Goal: Task Accomplishment & Management: Use online tool/utility

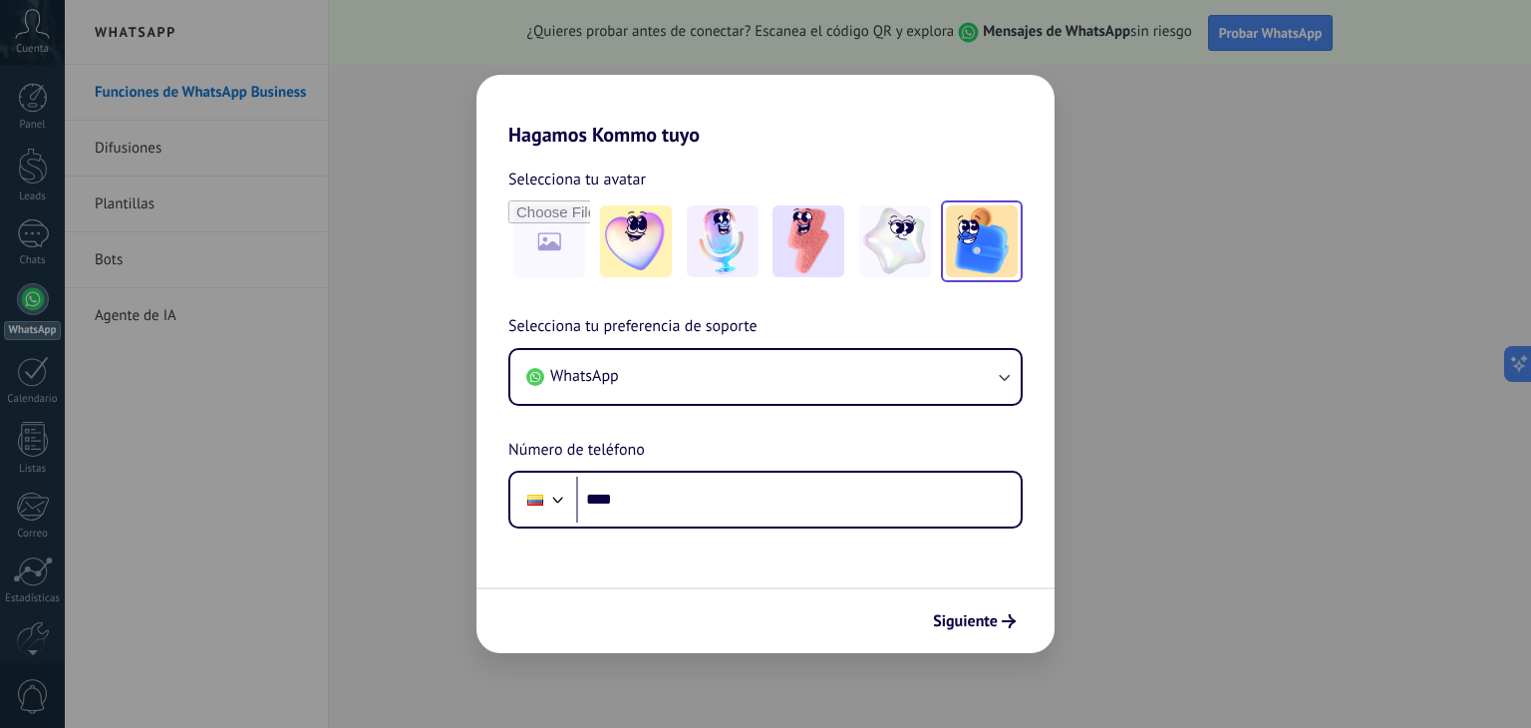
click at [989, 260] on img at bounding box center [982, 241] width 72 height 72
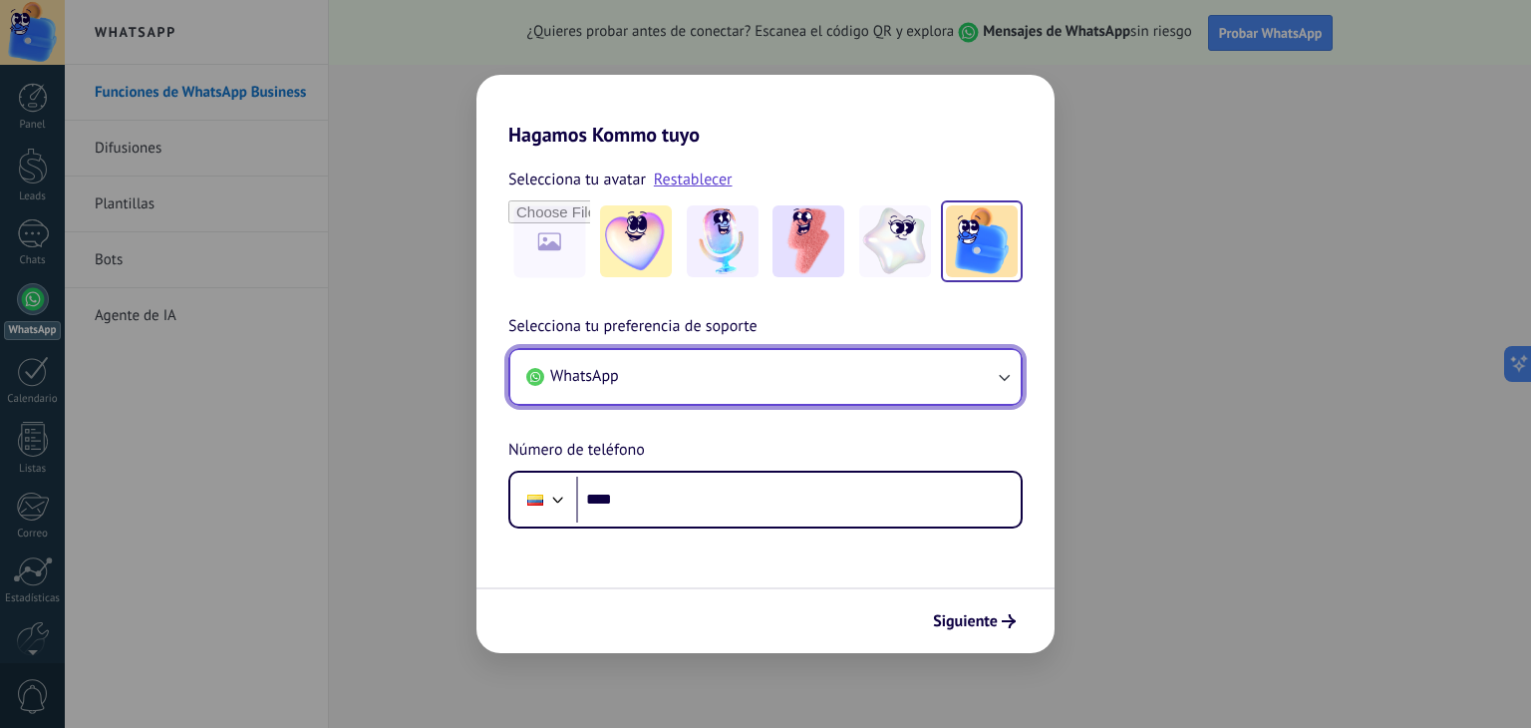
click at [647, 380] on button "WhatsApp" at bounding box center [765, 377] width 510 height 54
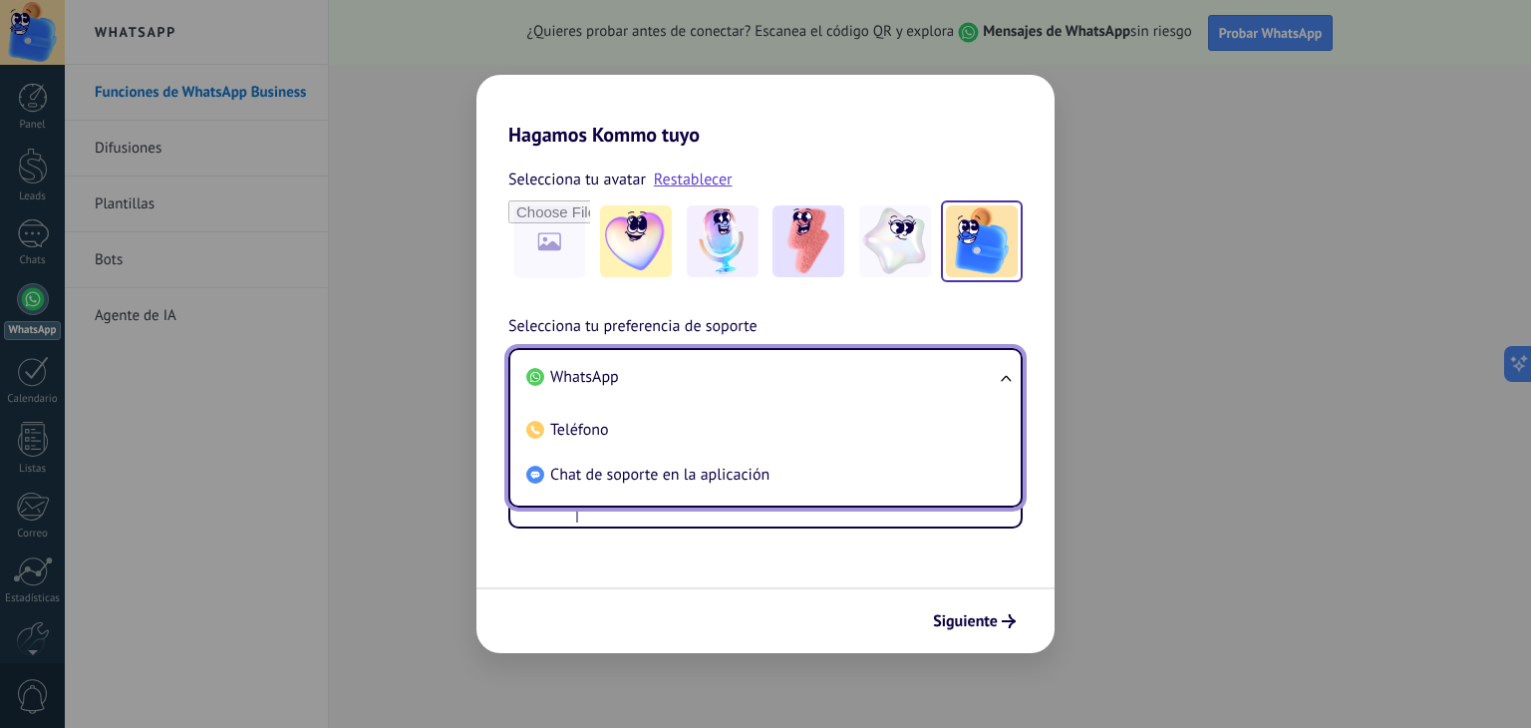
click at [652, 376] on li "WhatsApp" at bounding box center [761, 377] width 486 height 45
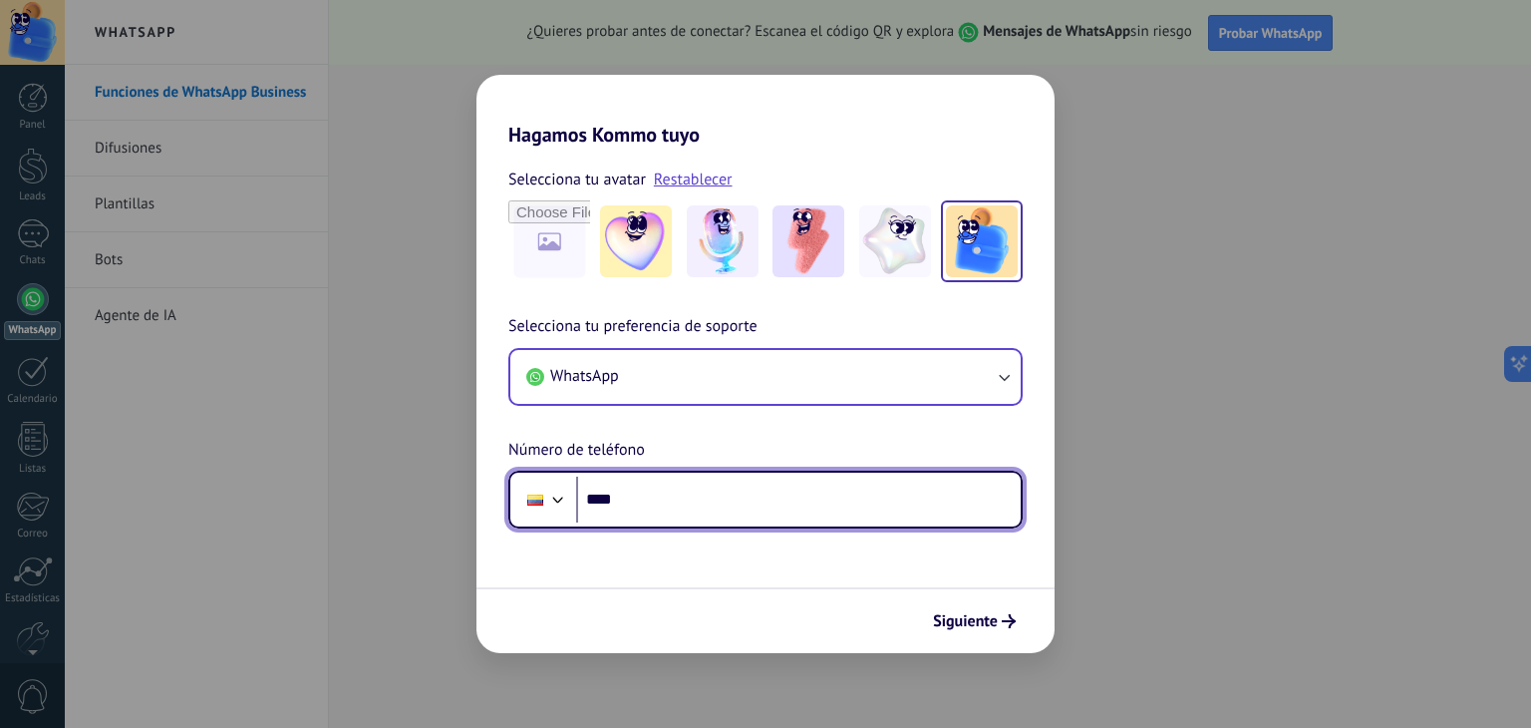
click at [652, 510] on input "****" at bounding box center [798, 499] width 445 height 46
type input "**"
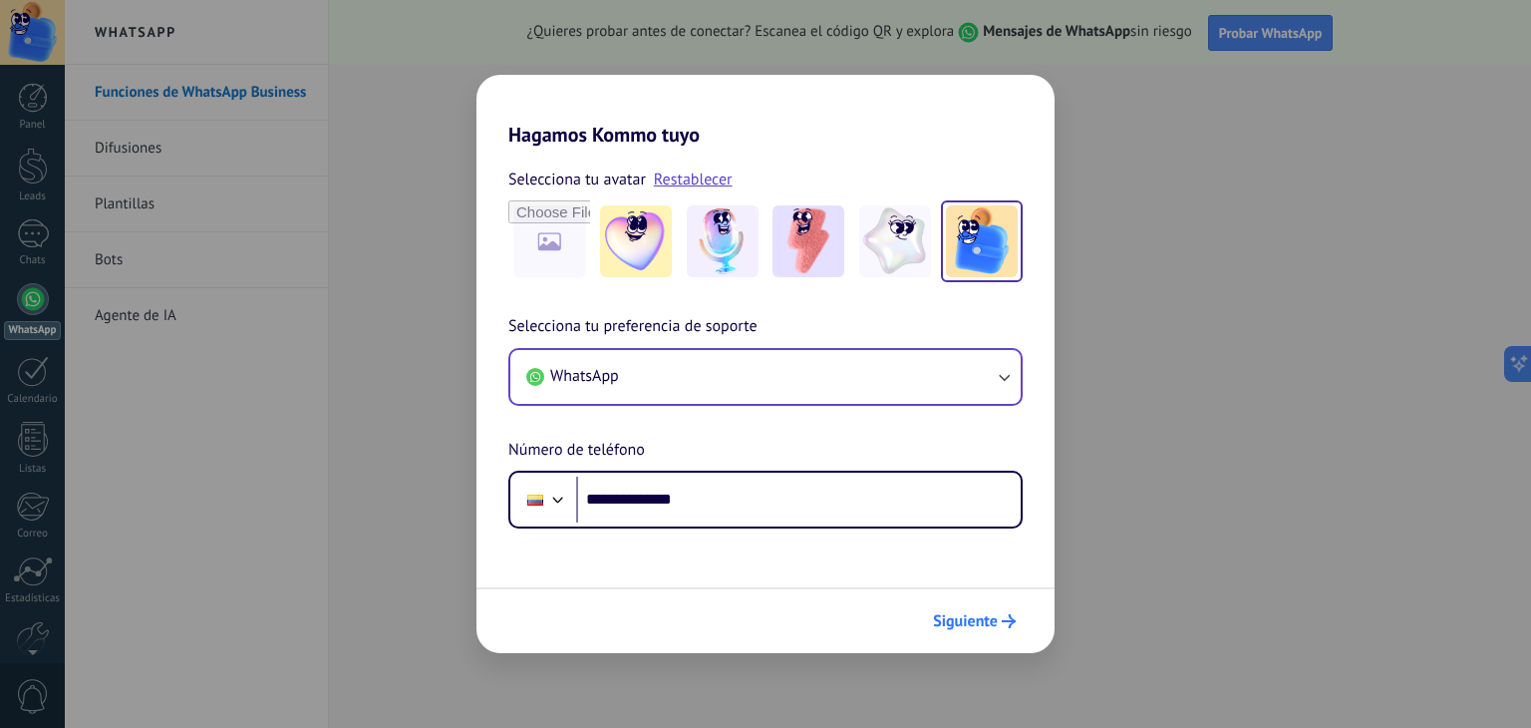
click at [928, 618] on button "Siguiente" at bounding box center [974, 621] width 101 height 34
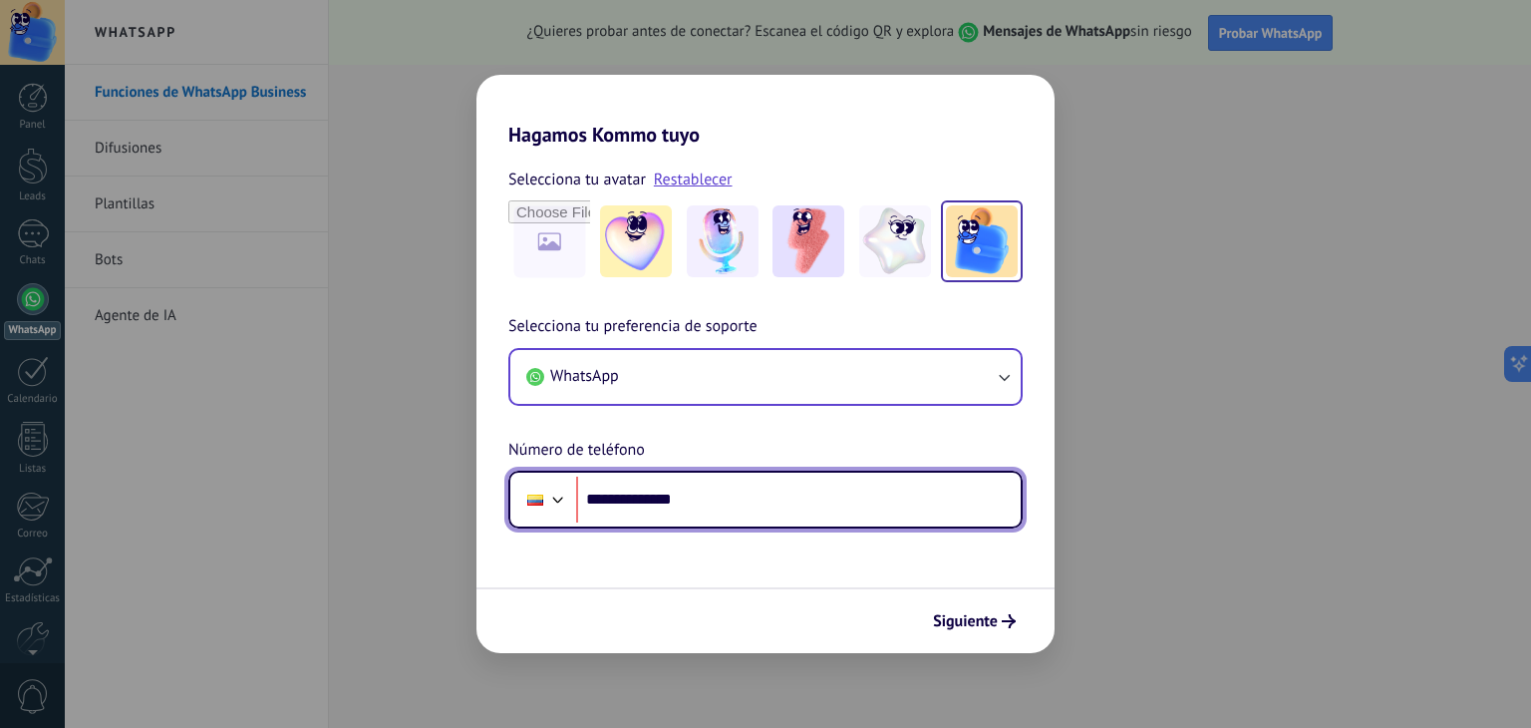
drag, startPoint x: 602, startPoint y: 503, endPoint x: 579, endPoint y: 499, distance: 23.3
click at [568, 503] on div "**********" at bounding box center [765, 499] width 514 height 58
drag, startPoint x: 702, startPoint y: 512, endPoint x: 652, endPoint y: 512, distance: 49.8
click at [652, 512] on input "**********" at bounding box center [798, 499] width 445 height 46
click at [632, 511] on input "**********" at bounding box center [798, 499] width 445 height 46
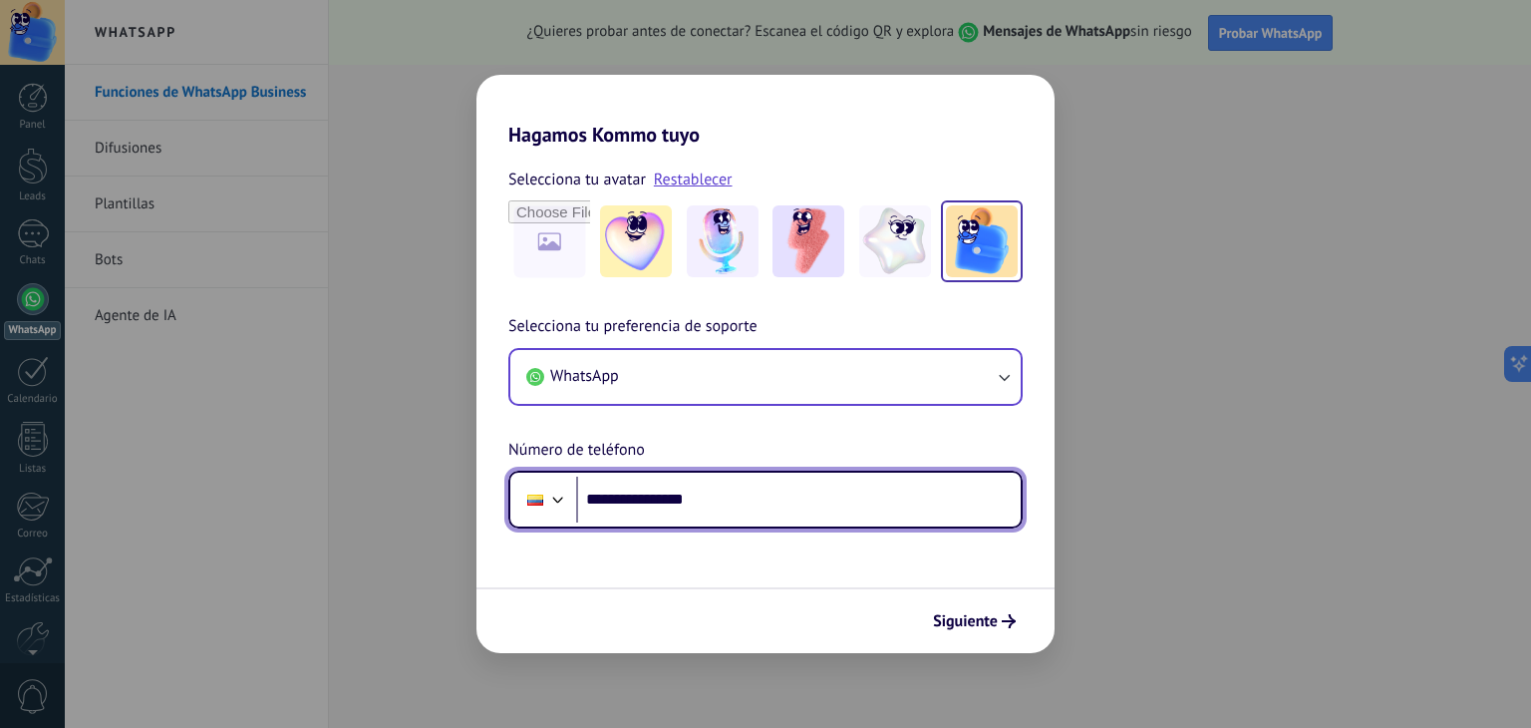
click at [785, 499] on input "**********" at bounding box center [798, 499] width 445 height 46
type input "**********"
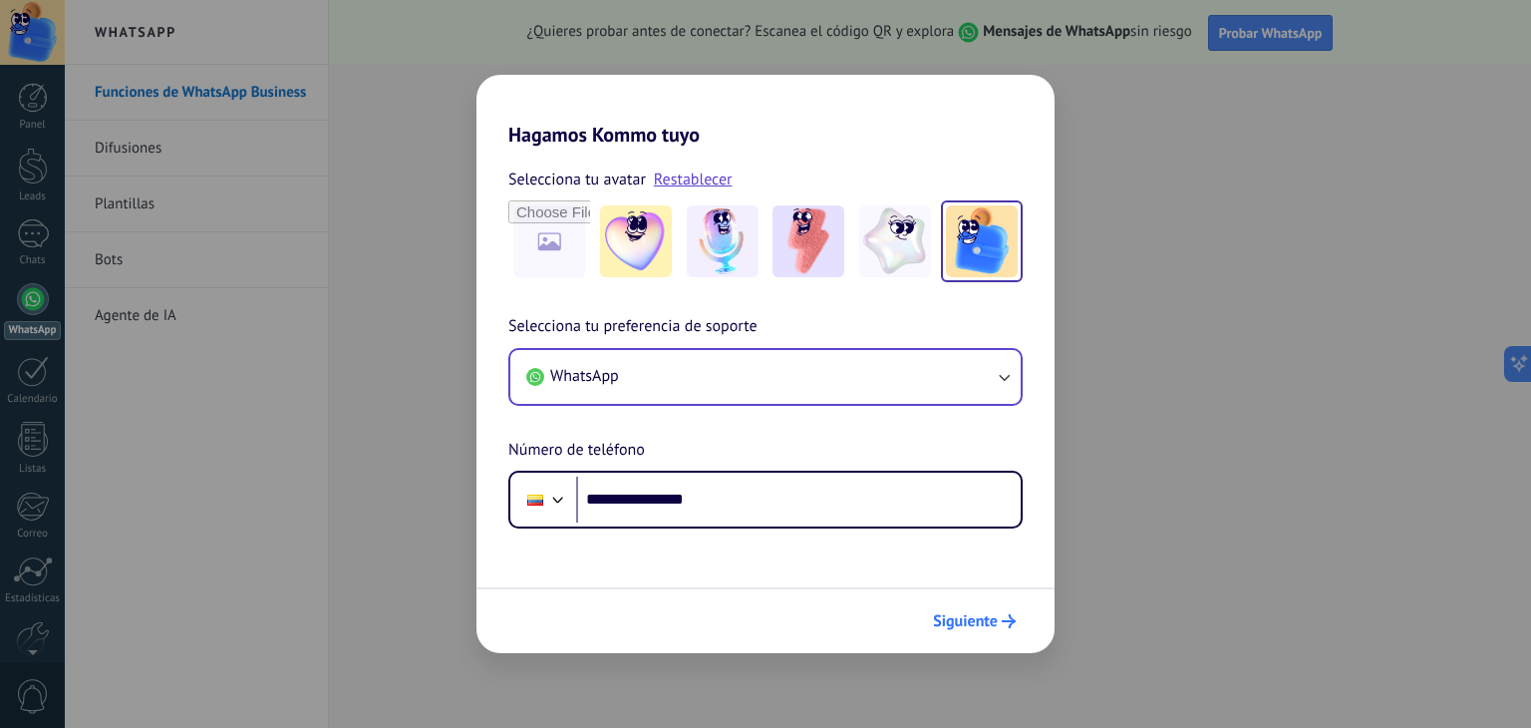
click at [994, 619] on span "Siguiente" at bounding box center [965, 621] width 65 height 14
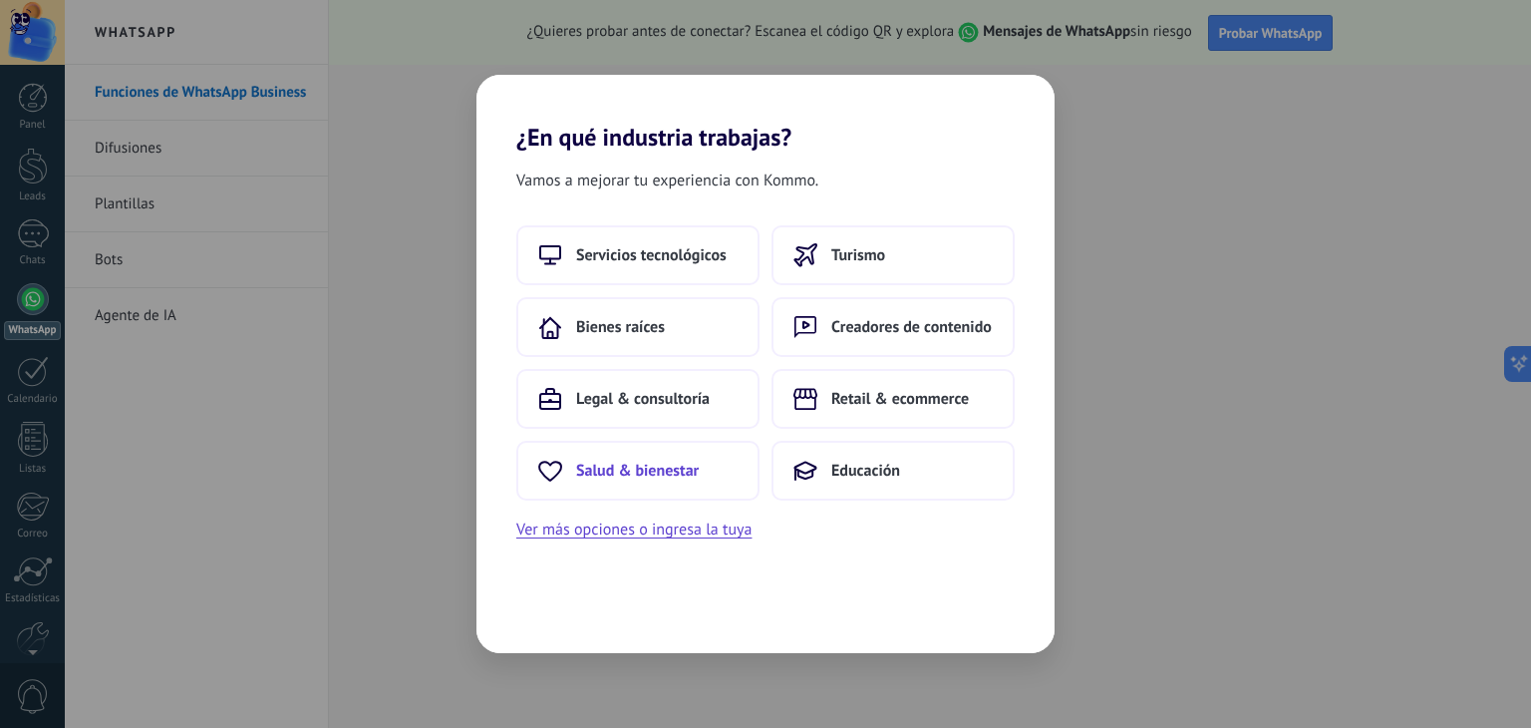
click at [646, 468] on span "Salud & bienestar" at bounding box center [637, 470] width 123 height 20
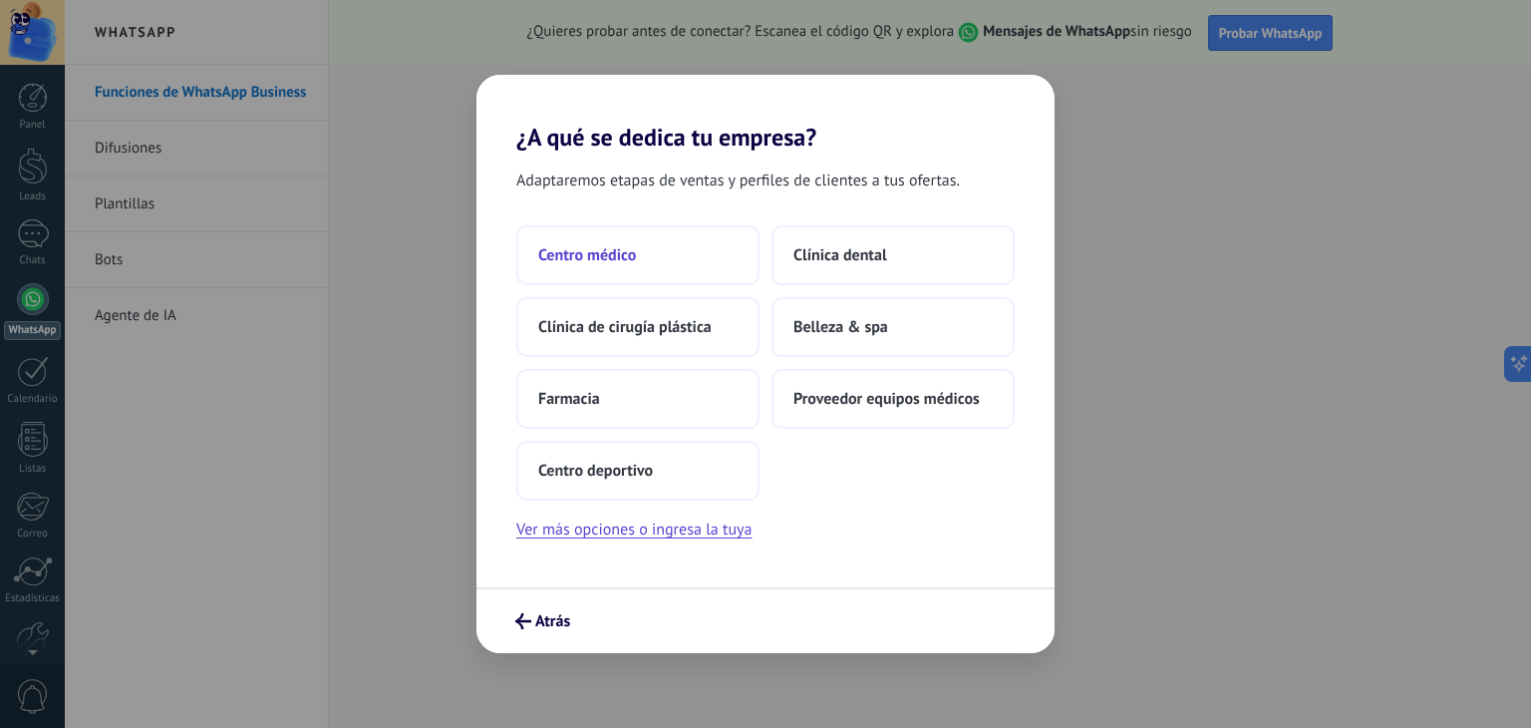
click at [632, 259] on span "Centro médico" at bounding box center [587, 255] width 98 height 20
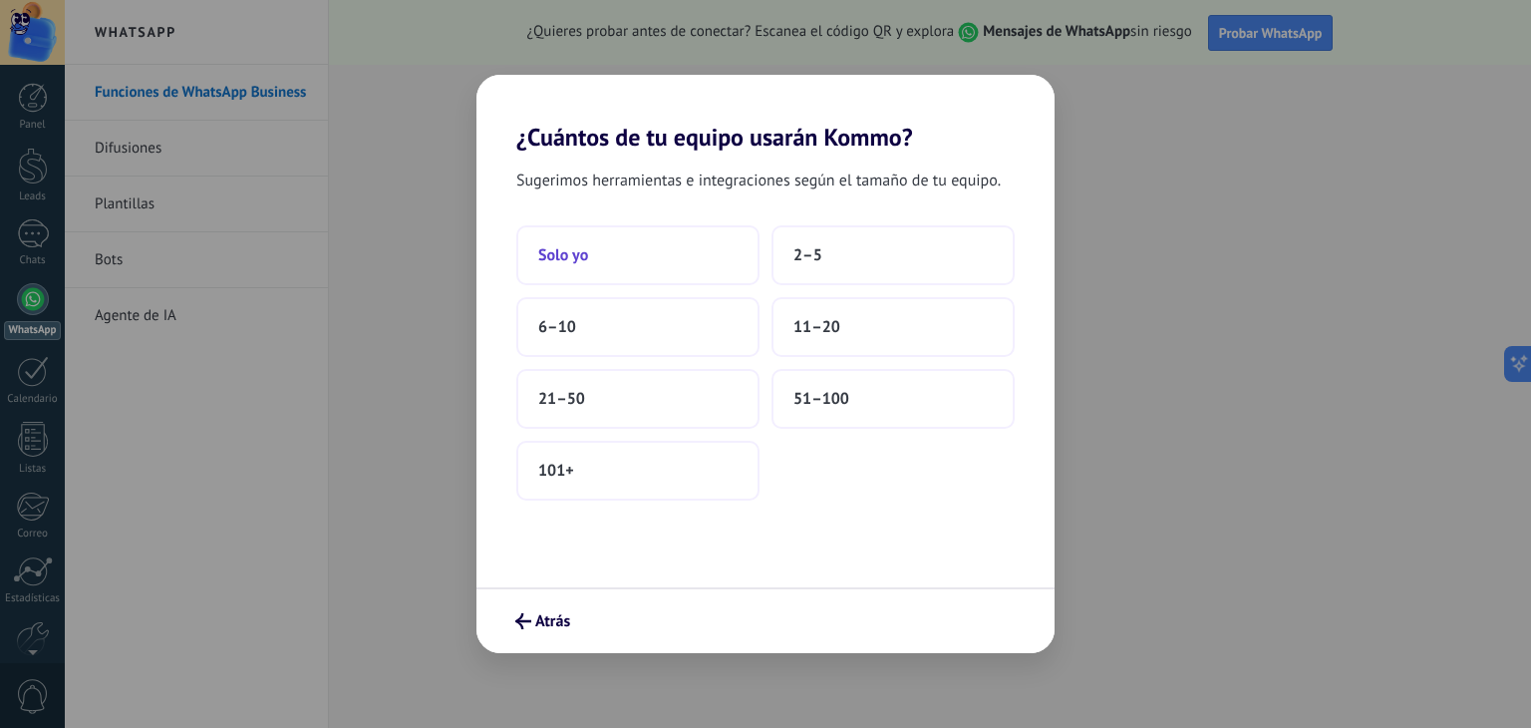
click at [568, 252] on span "Solo yo" at bounding box center [563, 255] width 50 height 20
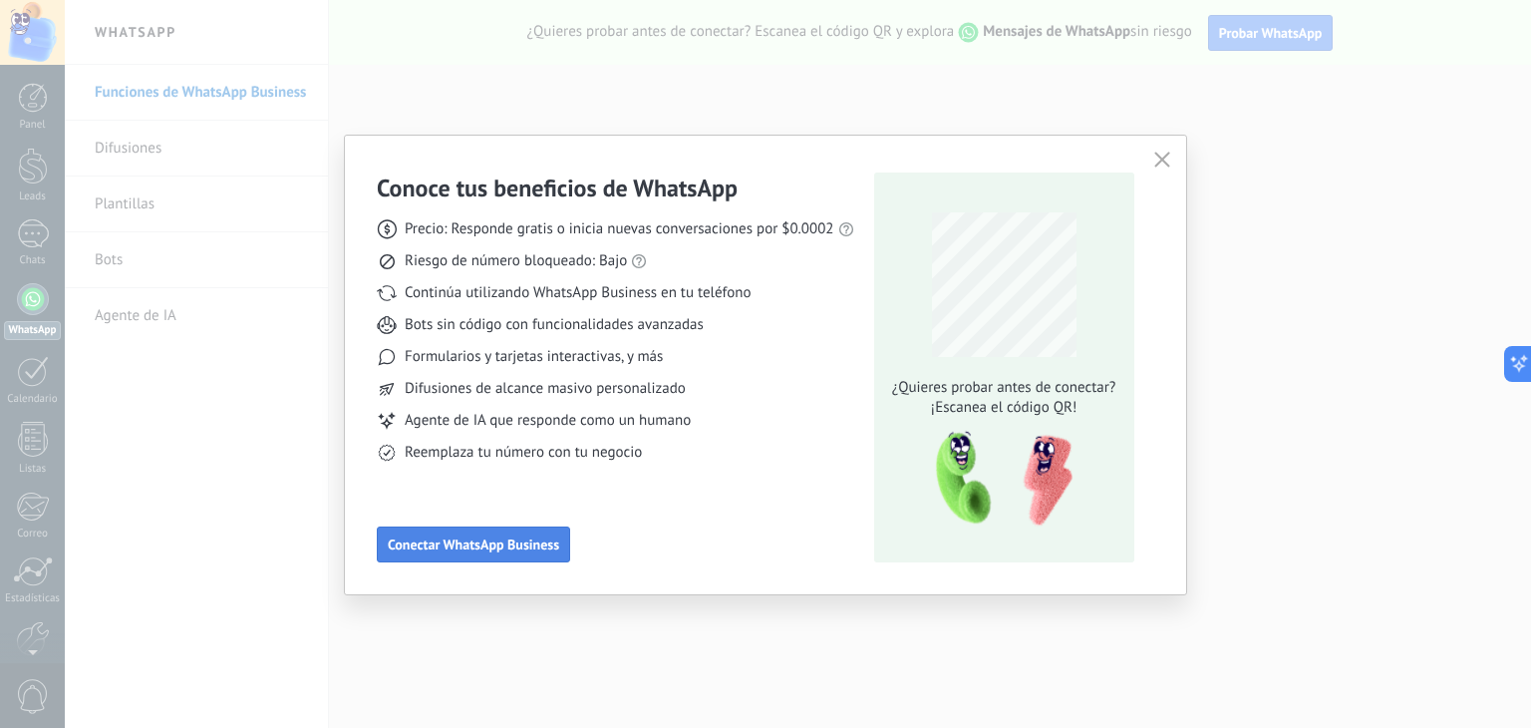
click at [542, 539] on span "Conectar WhatsApp Business" at bounding box center [473, 544] width 171 height 14
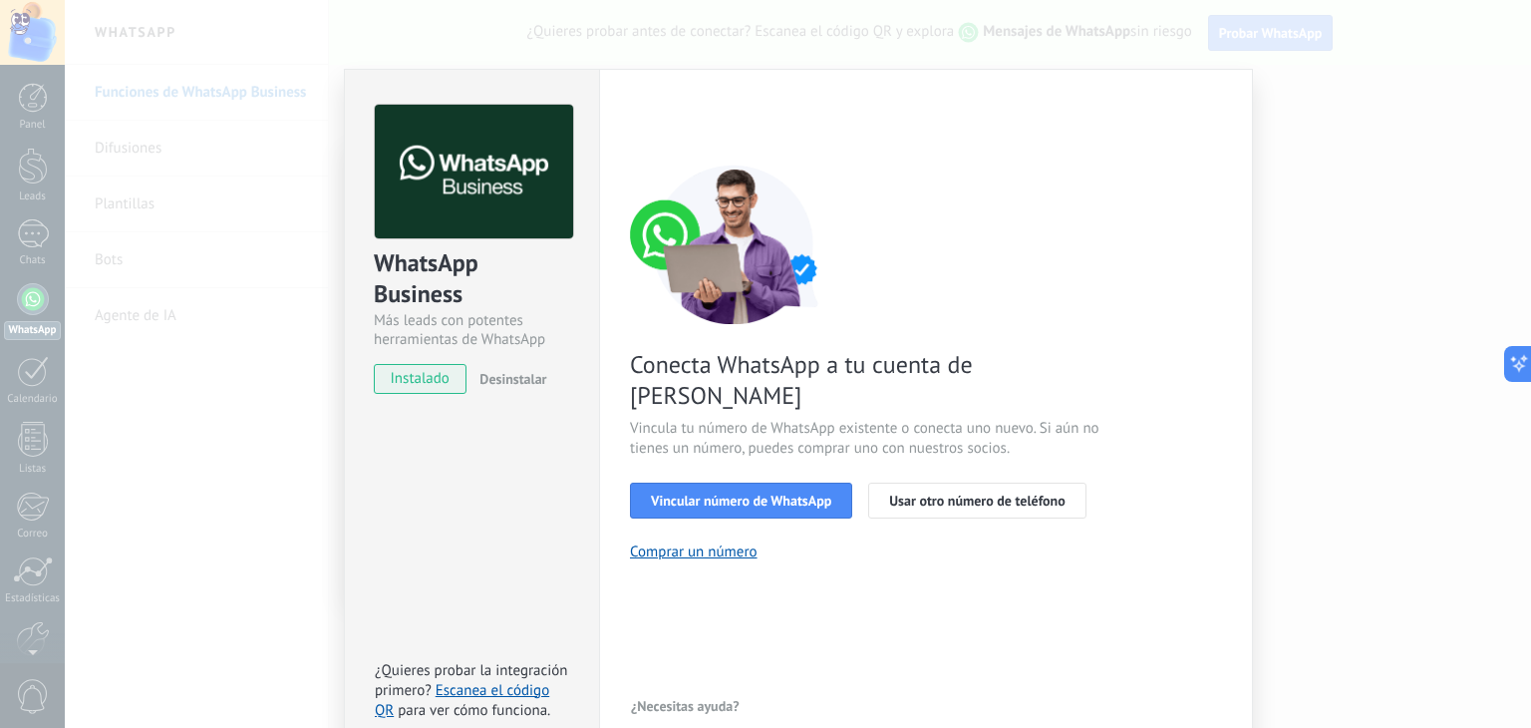
scroll to position [28, 0]
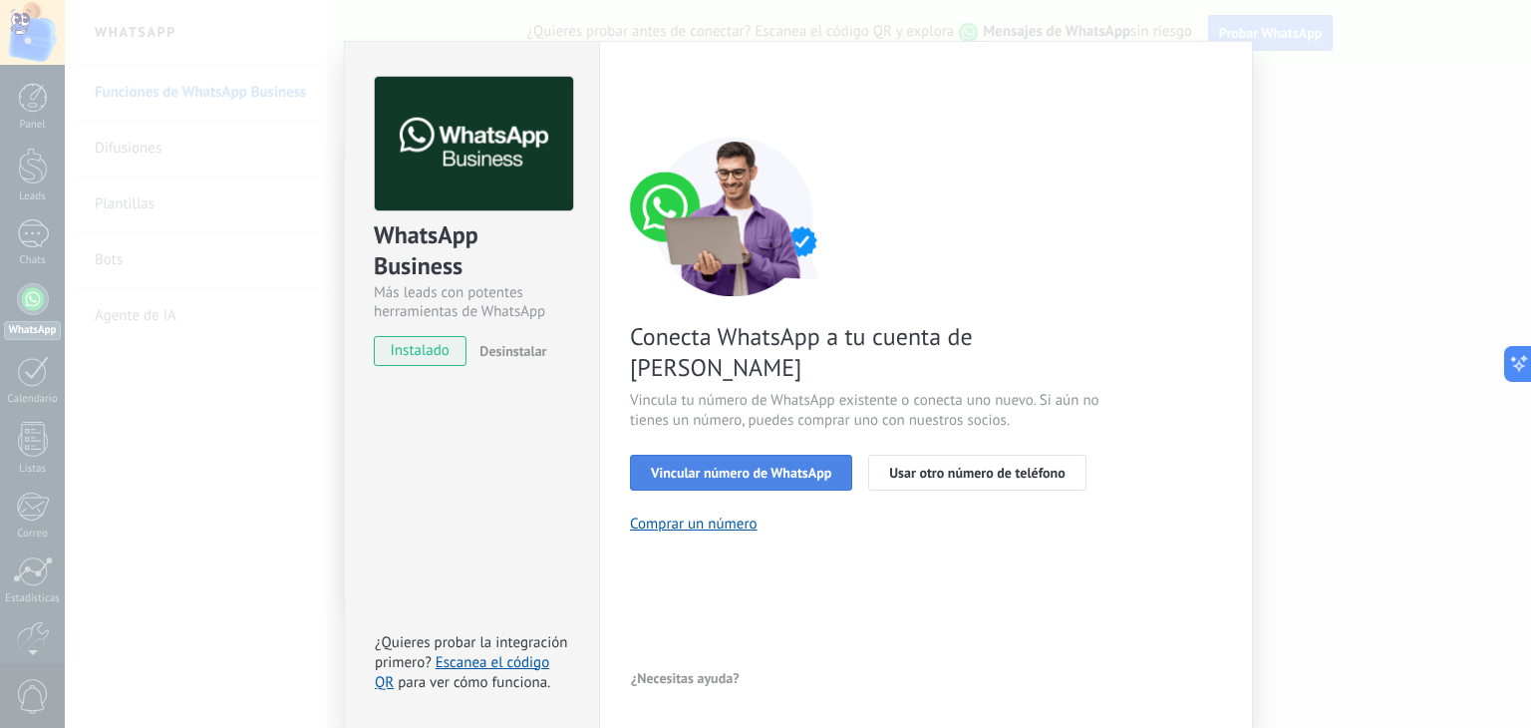
click at [738, 465] on span "Vincular número de WhatsApp" at bounding box center [741, 472] width 180 height 14
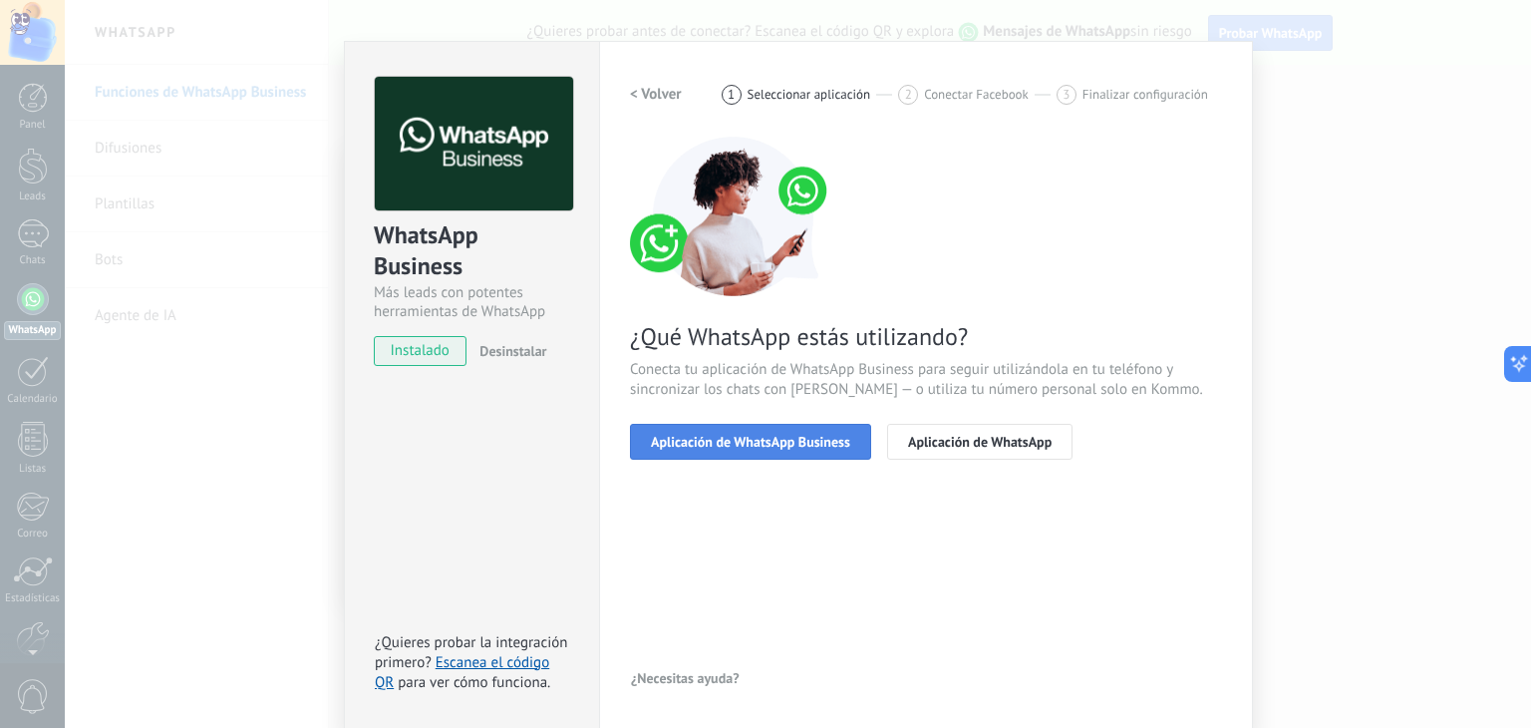
click at [759, 442] on span "Aplicación de WhatsApp Business" at bounding box center [750, 442] width 199 height 14
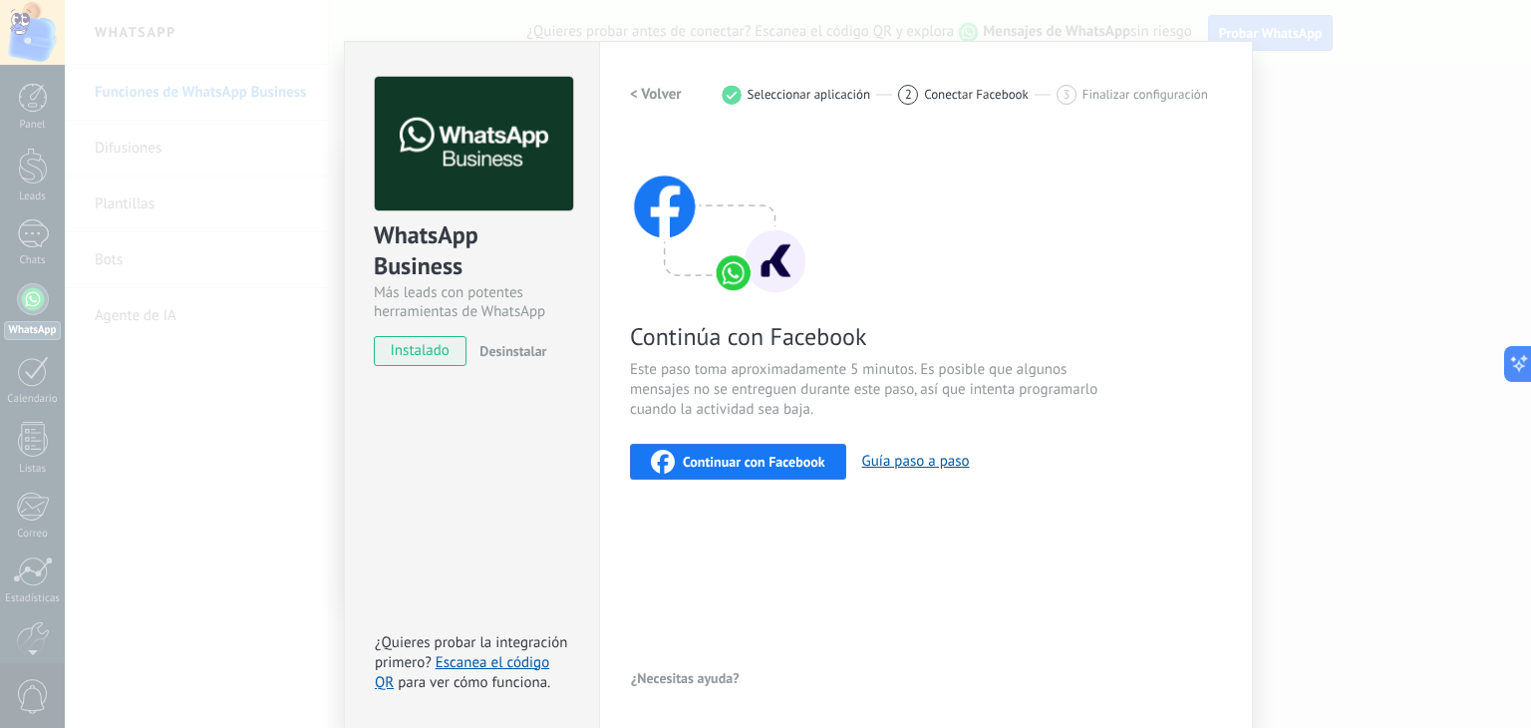
click at [770, 461] on span "Continuar con Facebook" at bounding box center [754, 462] width 143 height 14
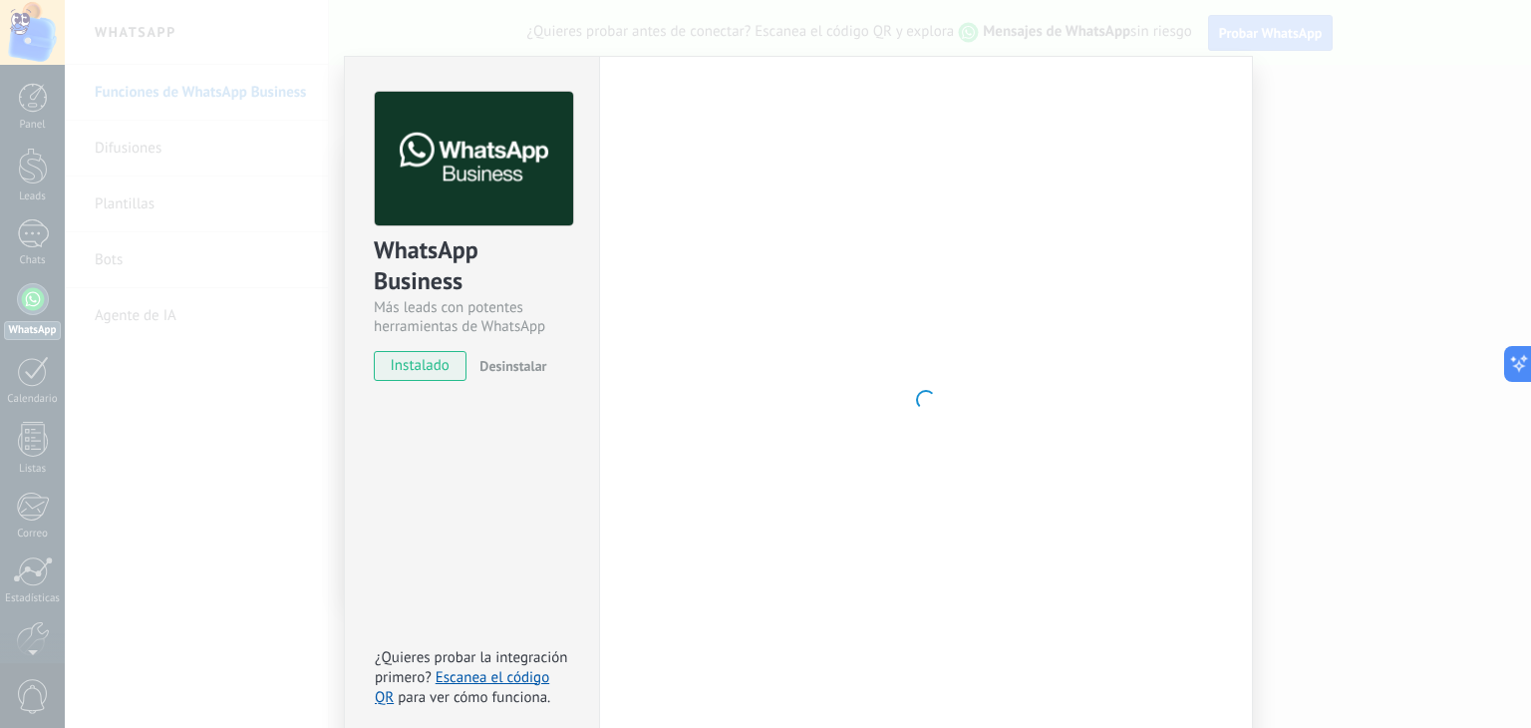
scroll to position [0, 0]
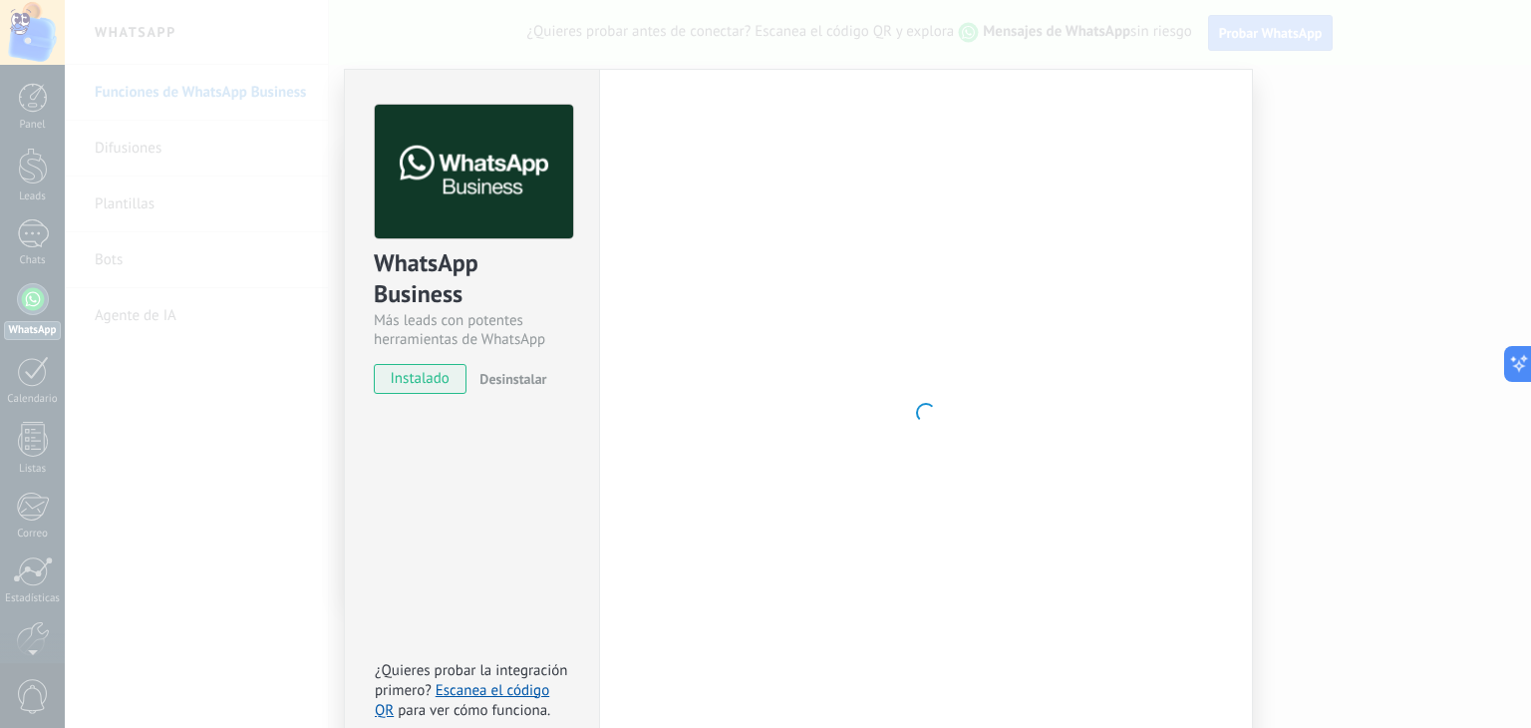
click at [1325, 279] on div "WhatsApp Business Más leads con potentes herramientas de WhatsApp instalado Des…" at bounding box center [798, 364] width 1466 height 728
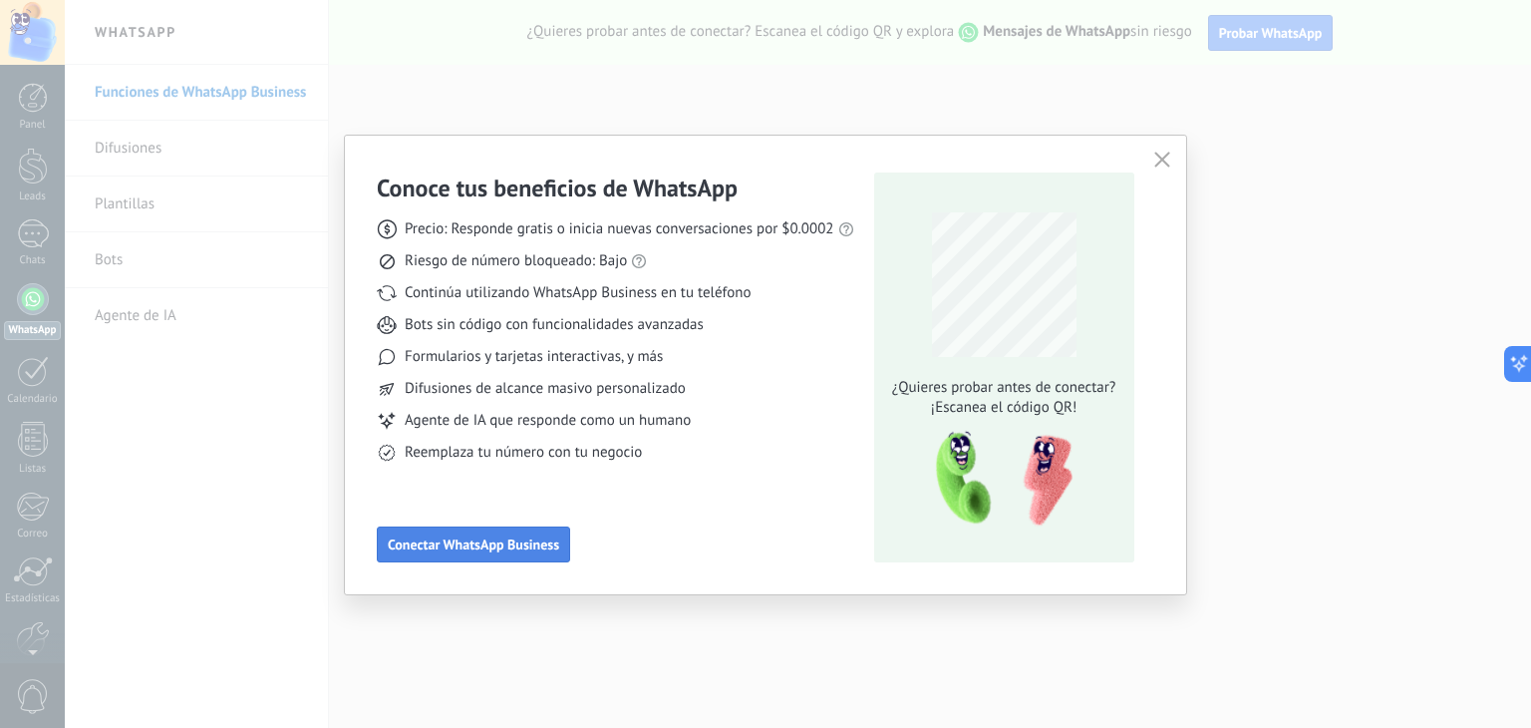
click at [502, 550] on span "Conectar WhatsApp Business" at bounding box center [473, 544] width 171 height 14
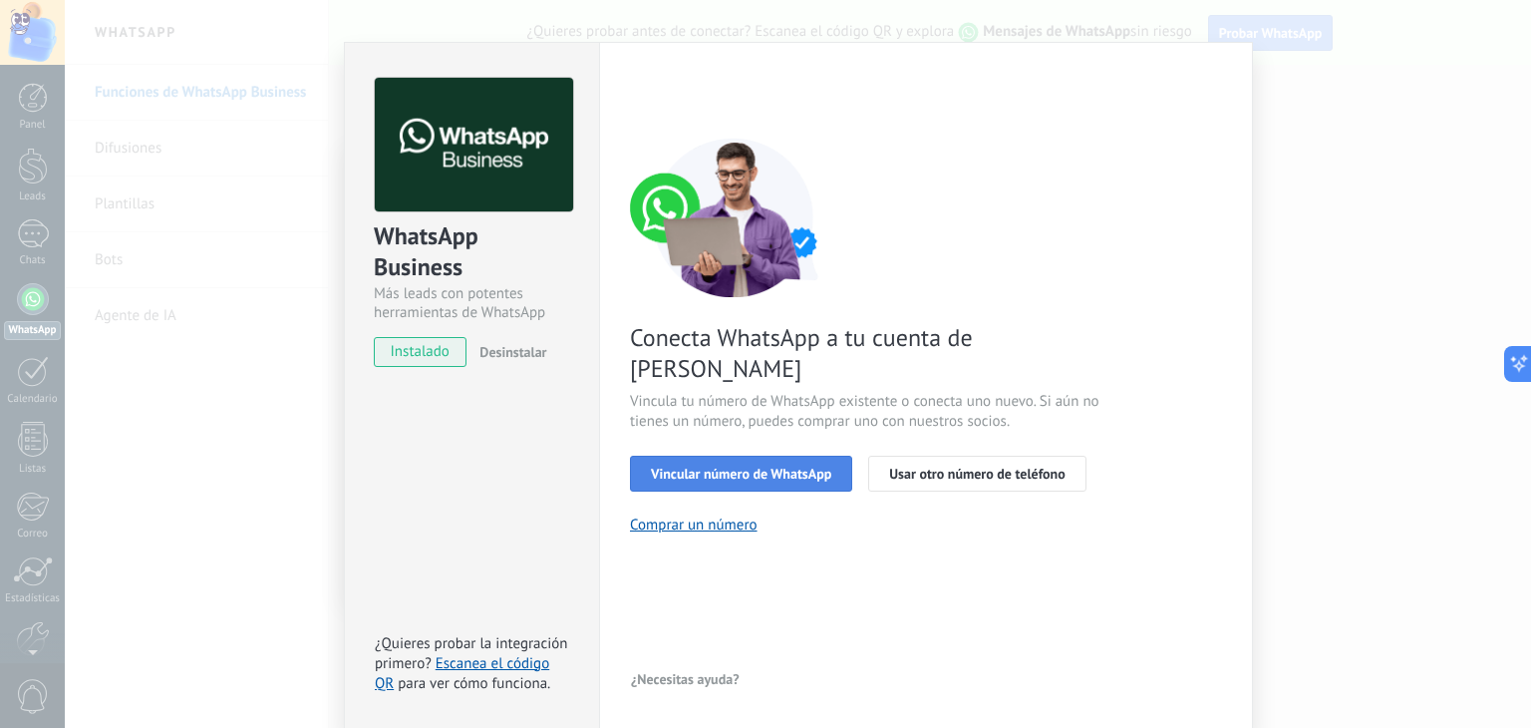
scroll to position [28, 0]
click at [739, 465] on span "Vincular número de WhatsApp" at bounding box center [741, 472] width 180 height 14
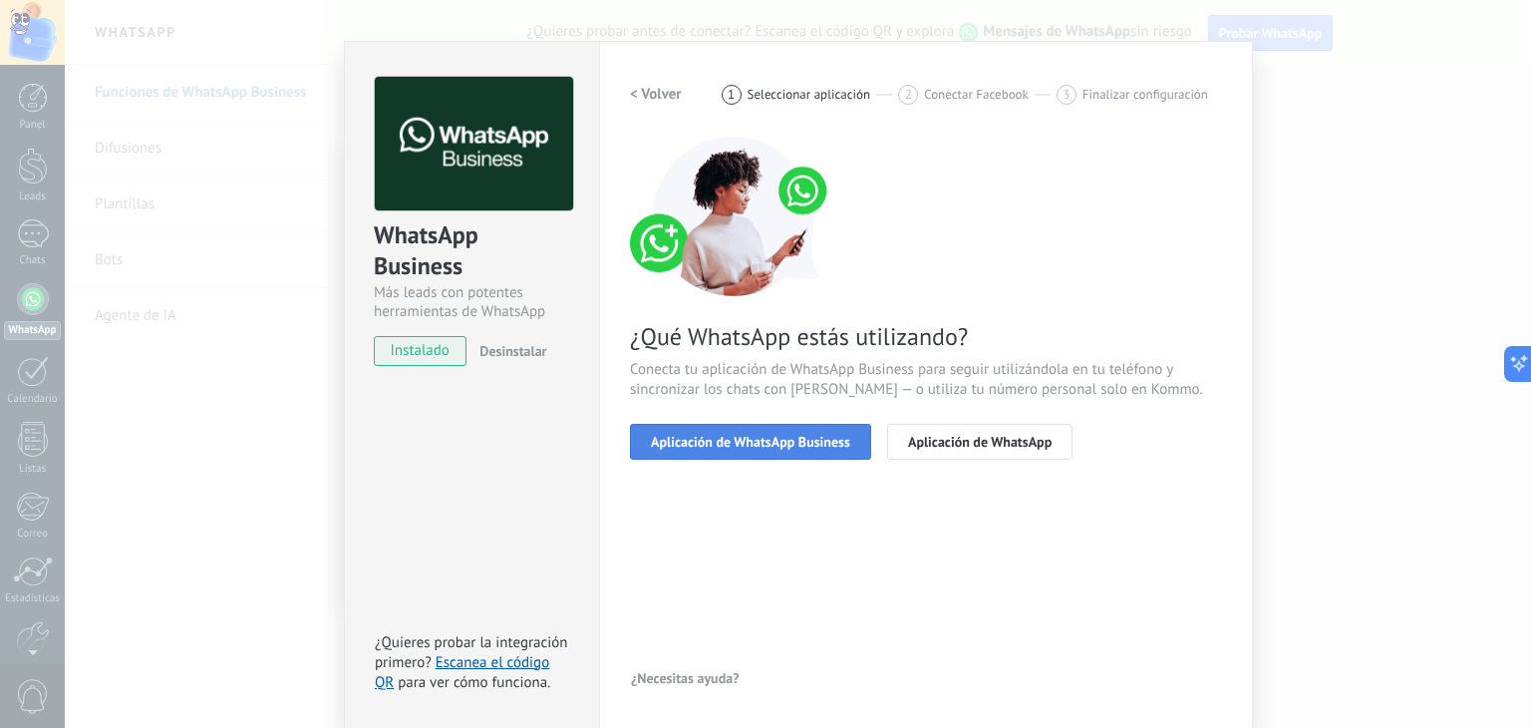
click at [761, 448] on span "Aplicación de WhatsApp Business" at bounding box center [750, 442] width 199 height 14
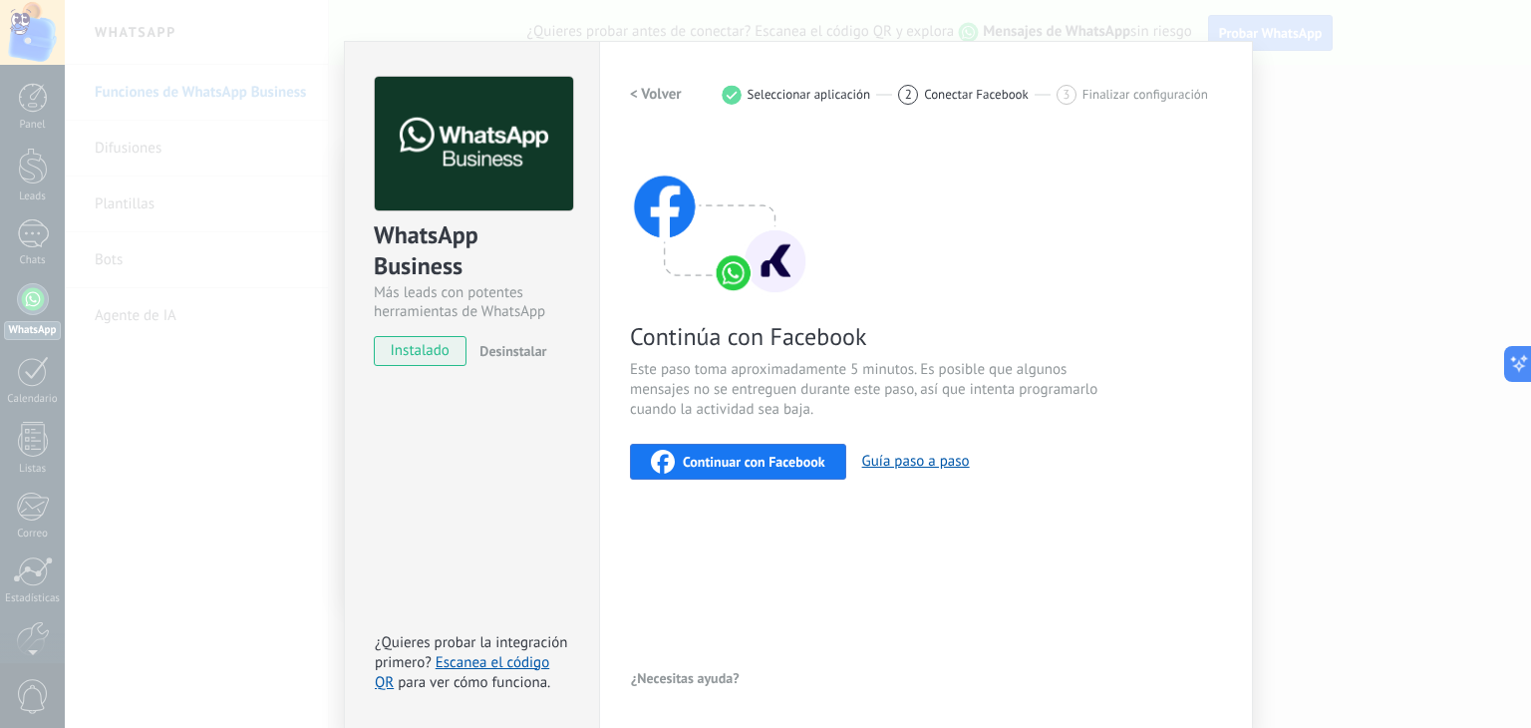
click at [743, 463] on span "Continuar con Facebook" at bounding box center [754, 462] width 143 height 14
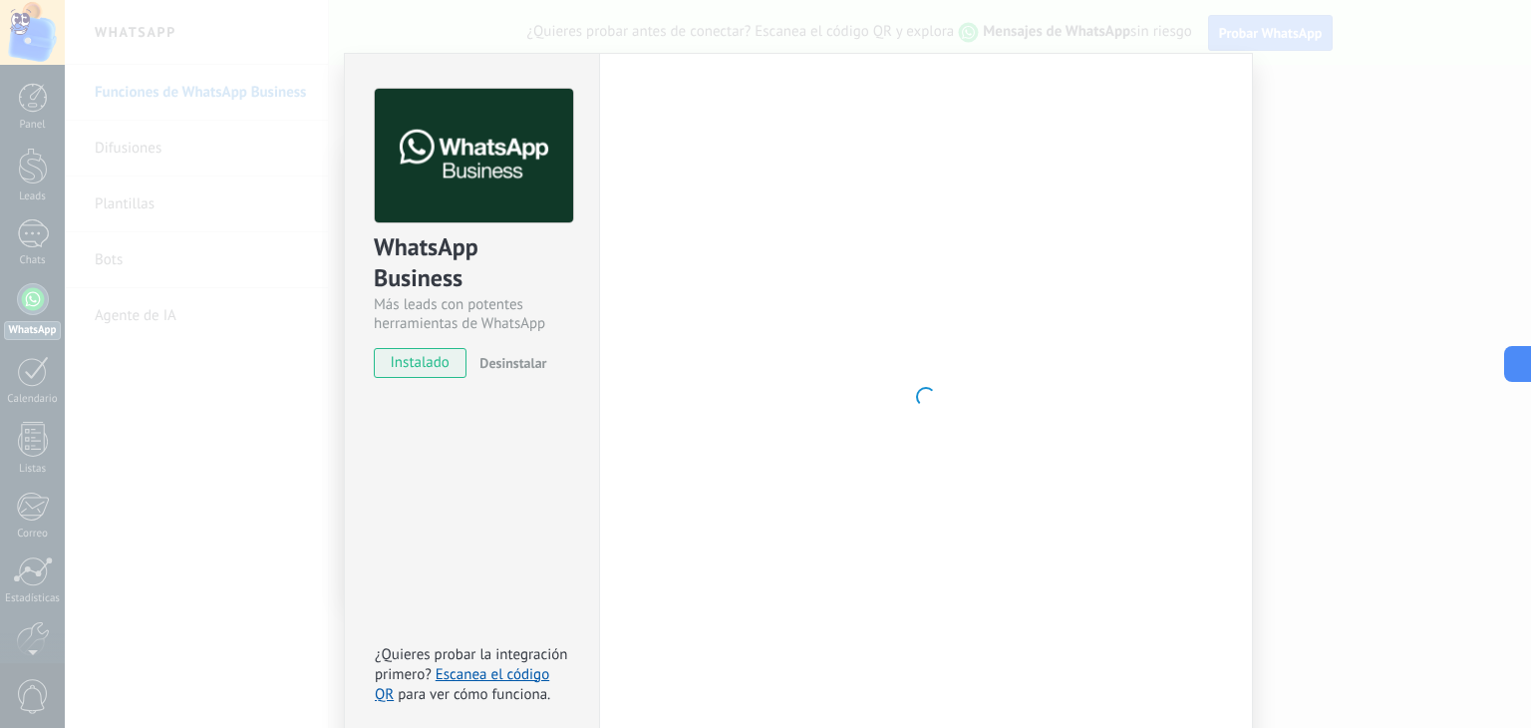
scroll to position [0, 0]
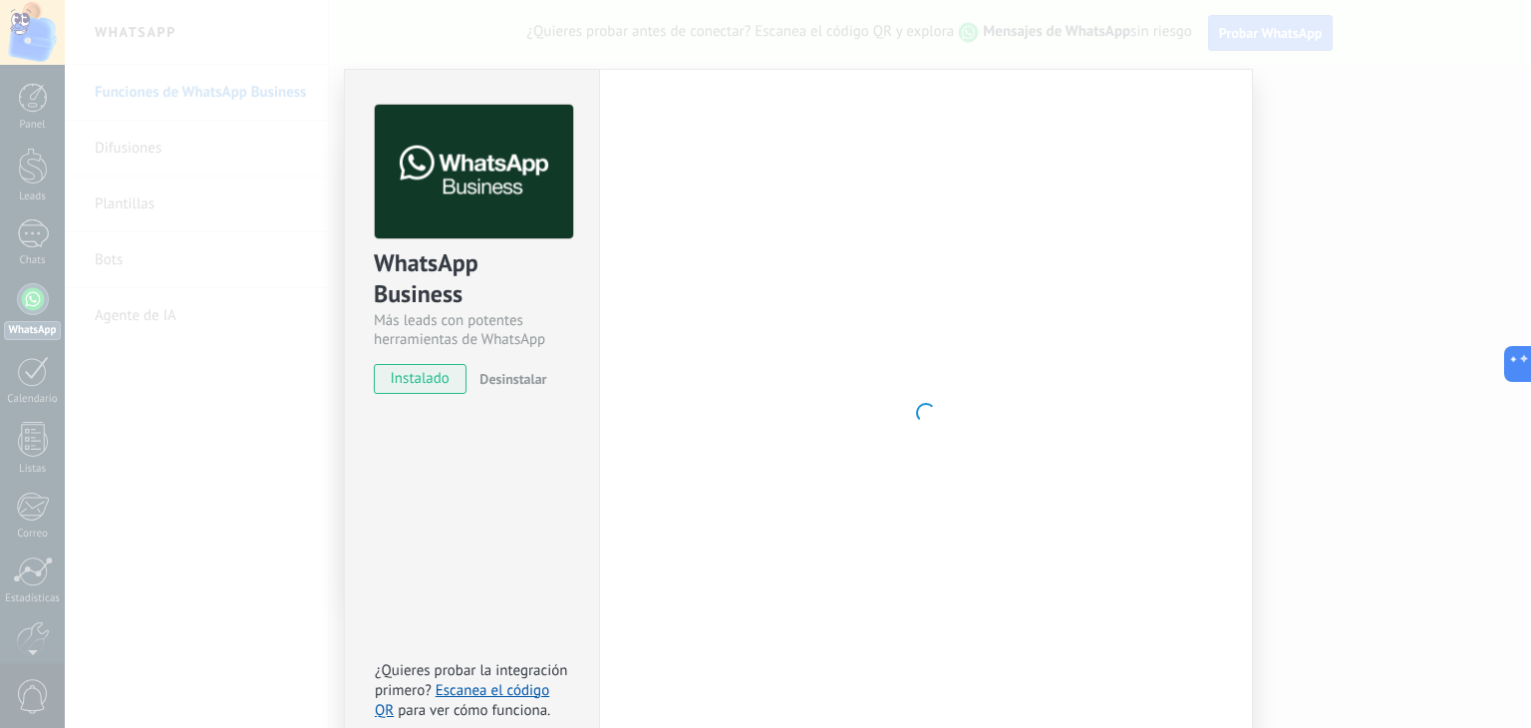
click at [1324, 145] on div "WhatsApp Business Más leads con potentes herramientas de WhatsApp instalado Des…" at bounding box center [798, 364] width 1466 height 728
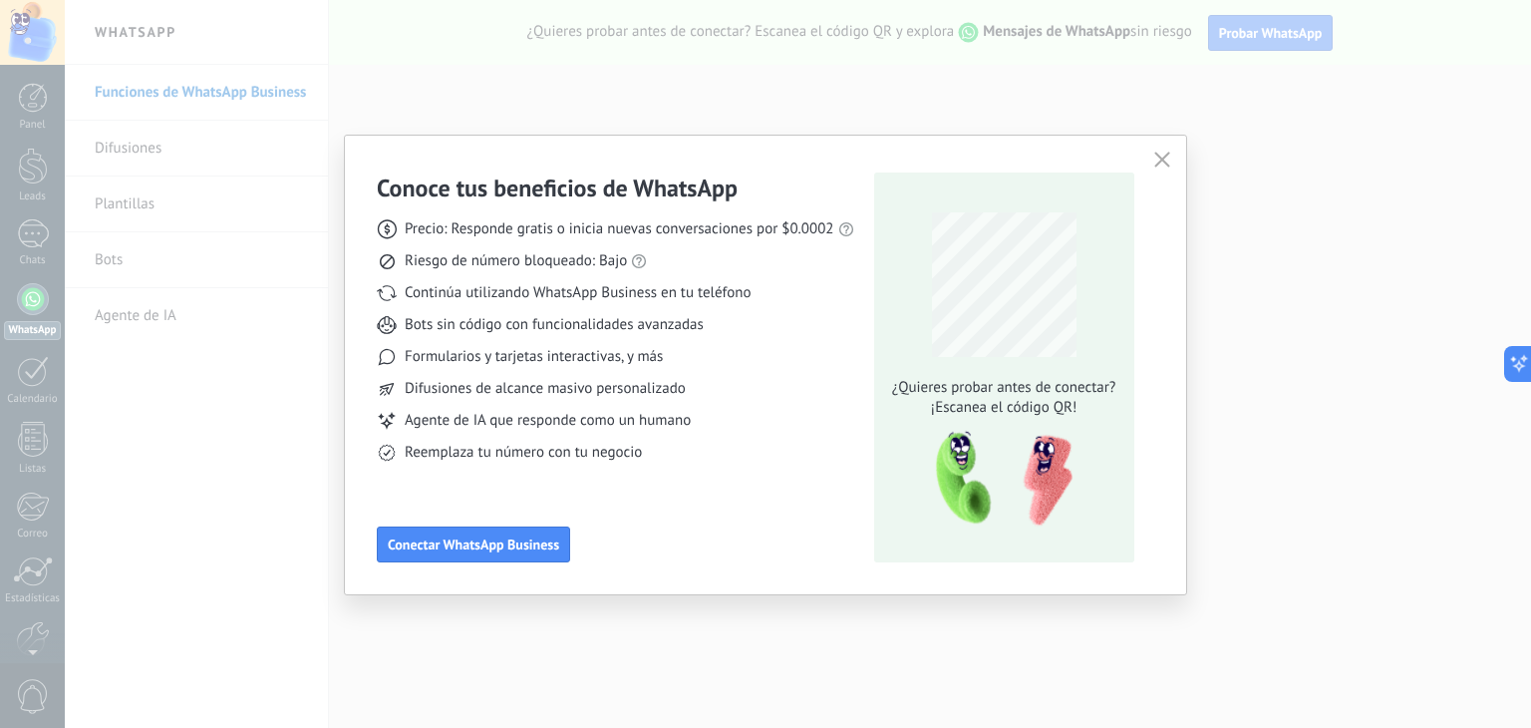
click at [1308, 152] on div "Conoce tus beneficios de WhatsApp Precio: Responde gratis o inicia nuevas conve…" at bounding box center [765, 364] width 1531 height 728
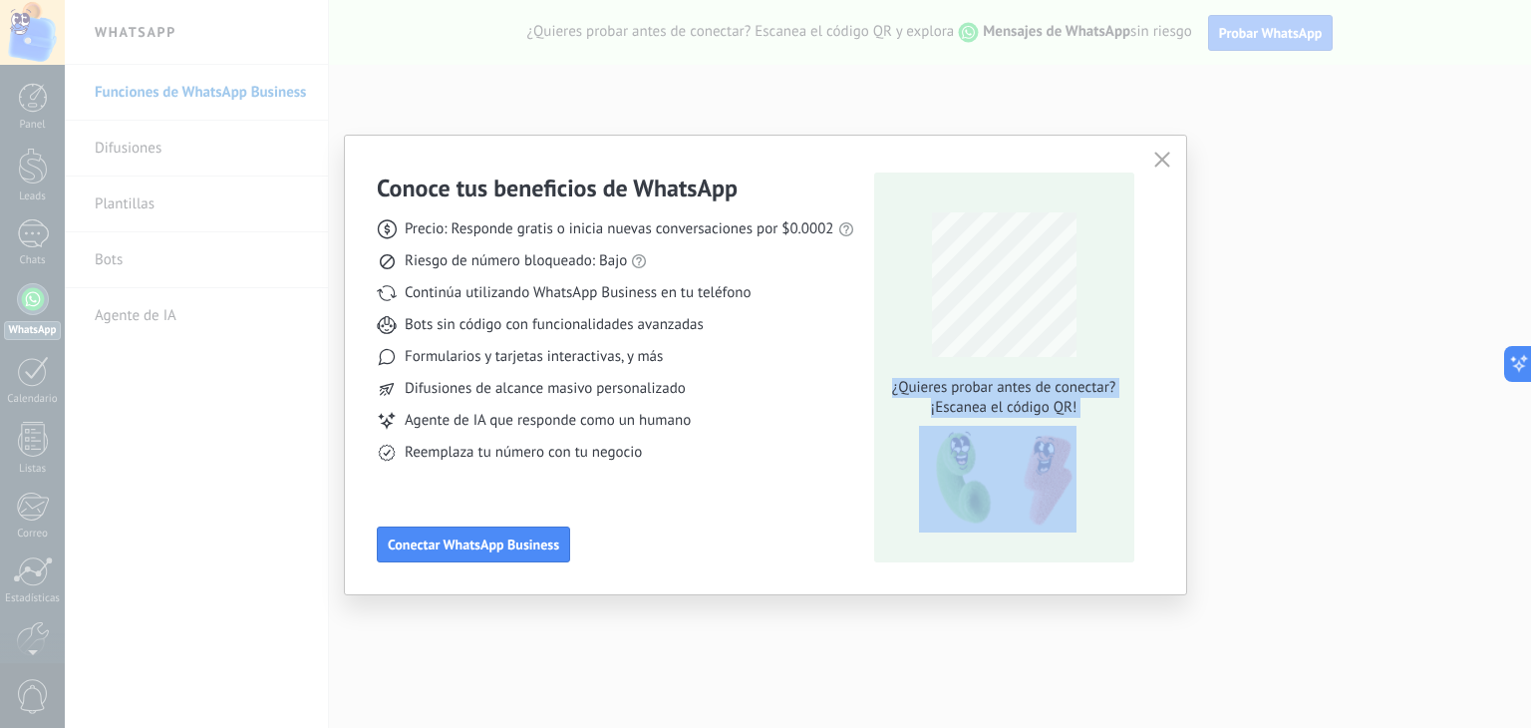
drag, startPoint x: 1176, startPoint y: 155, endPoint x: 1163, endPoint y: 161, distance: 14.3
click at [1172, 157] on div "Conoce tus beneficios de WhatsApp Precio: Responde gratis o inicia nuevas conve…" at bounding box center [765, 365] width 841 height 458
click at [1160, 163] on icon "button" at bounding box center [1162, 160] width 16 height 16
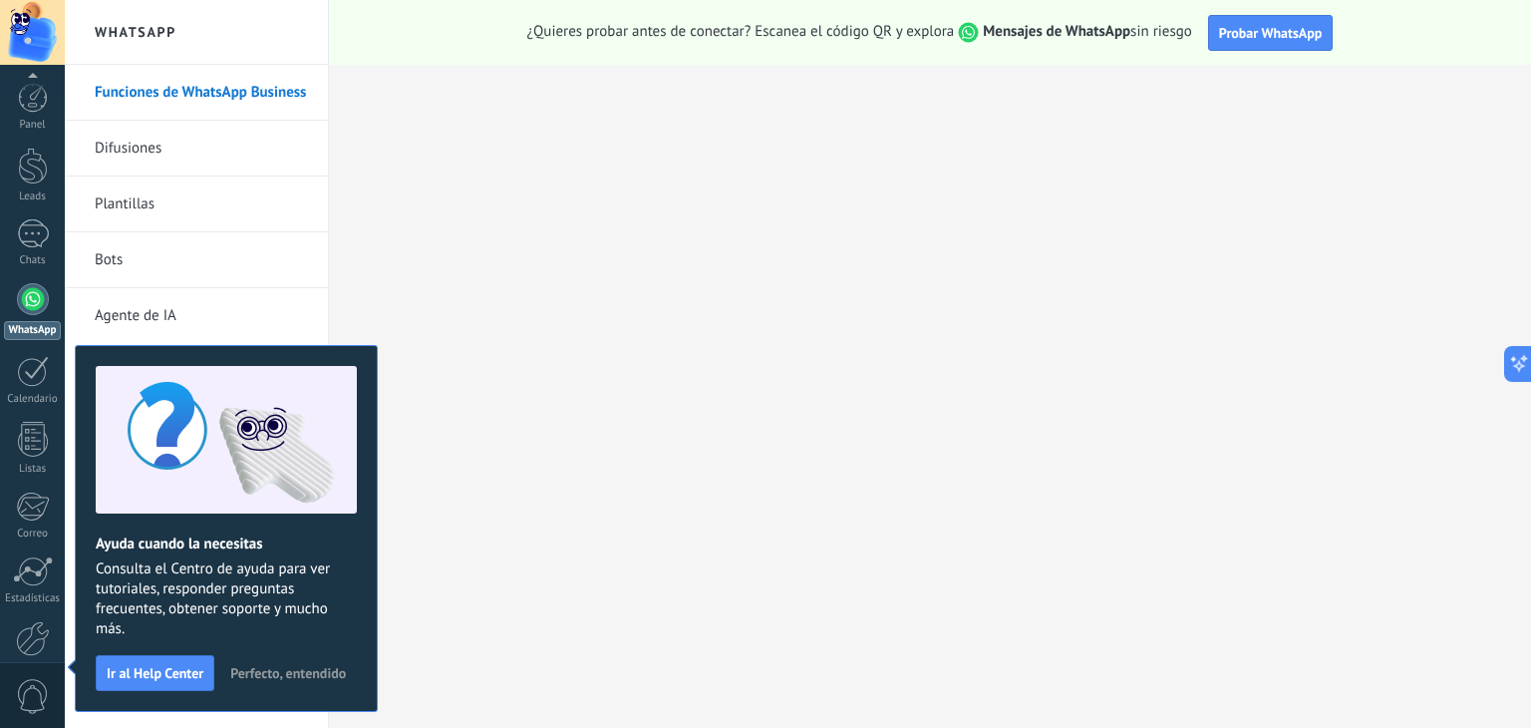
scroll to position [101, 0]
